Goal: Task Accomplishment & Management: Manage account settings

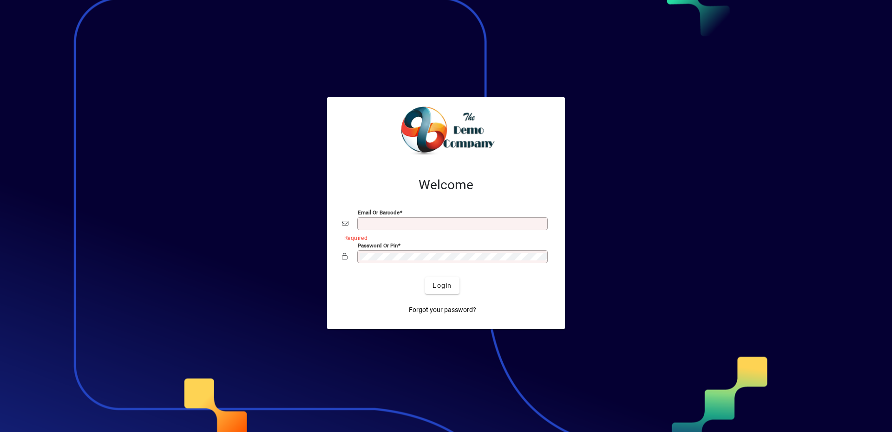
type input "**********"
click at [228, 316] on div at bounding box center [446, 216] width 892 height 432
